Goal: Task Accomplishment & Management: Manage account settings

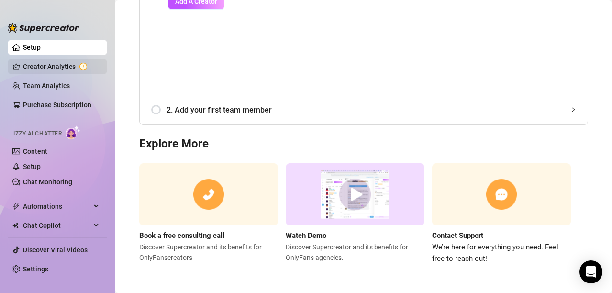
click at [59, 67] on link "Creator Analytics" at bounding box center [61, 66] width 77 height 15
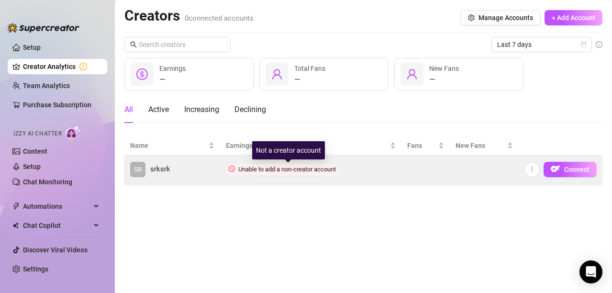
click at [303, 171] on span "Unable to add a non-creator account" at bounding box center [287, 169] width 98 height 7
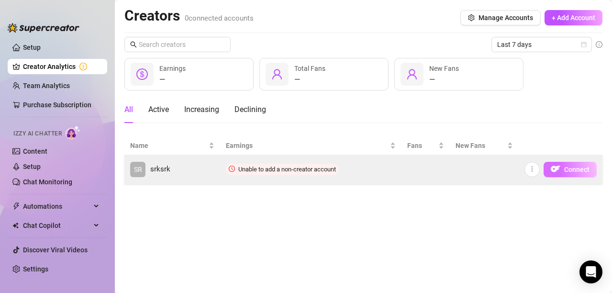
click at [583, 176] on button "Connect" at bounding box center [569, 169] width 53 height 15
click at [565, 164] on button "Connect" at bounding box center [569, 169] width 53 height 15
click at [537, 168] on button "button" at bounding box center [531, 169] width 15 height 15
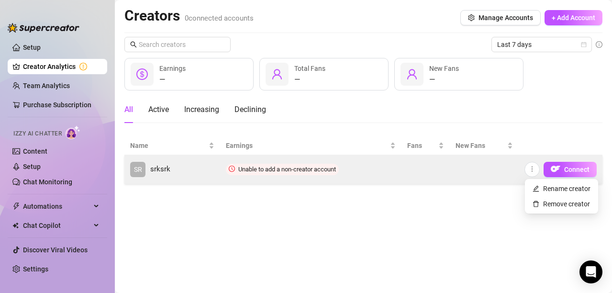
click at [277, 174] on span "Unable to add a non-creator account" at bounding box center [282, 169] width 113 height 11
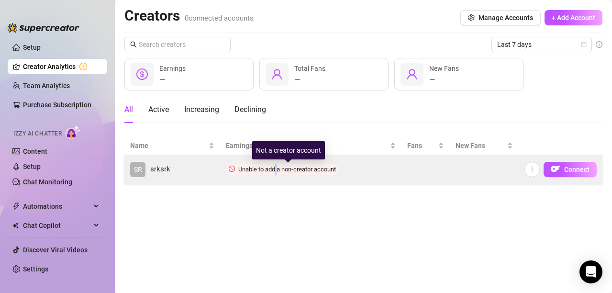
click at [280, 170] on span "Unable to add a non-creator account" at bounding box center [287, 169] width 98 height 7
click at [281, 169] on span "Unable to add a non-creator account" at bounding box center [287, 169] width 98 height 7
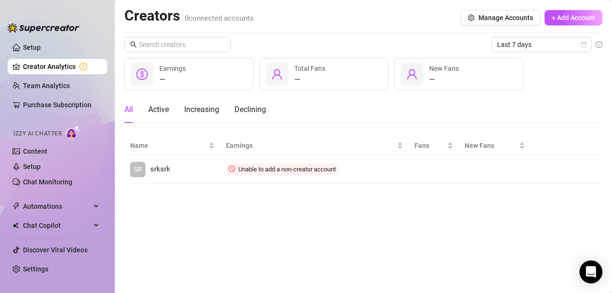
click at [223, 234] on main "Creators 0 connected accounts Manage Accounts + Add Account Last 7 days — Earni…" at bounding box center [363, 146] width 497 height 293
click at [67, 144] on li "Izzy AI Chatter Content Setup Chat Monitoring" at bounding box center [58, 156] width 100 height 68
click at [47, 148] on link "Content" at bounding box center [35, 151] width 24 height 8
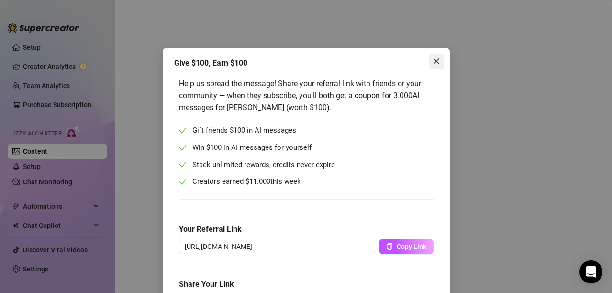
click at [432, 63] on icon "close" at bounding box center [436, 61] width 8 height 8
